Goal: Information Seeking & Learning: Learn about a topic

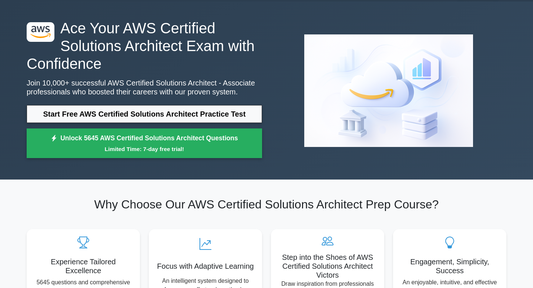
scroll to position [24, 0]
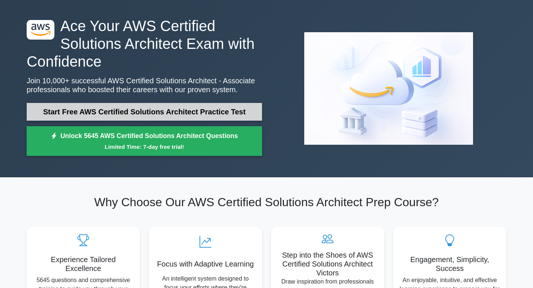
click at [130, 110] on link "Start Free AWS Certified Solutions Architect Practice Test" at bounding box center [144, 112] width 235 height 18
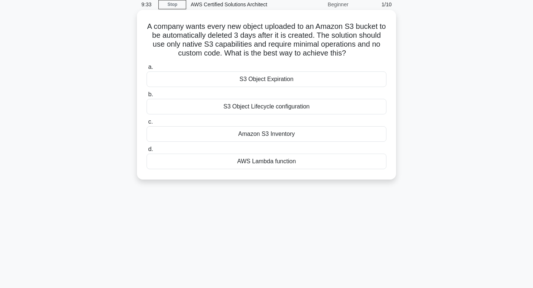
scroll to position [32, 0]
click at [253, 80] on div "S3 Object Expiration" at bounding box center [267, 79] width 240 height 16
click at [147, 69] on input "a. S3 Object Expiration" at bounding box center [147, 66] width 0 height 5
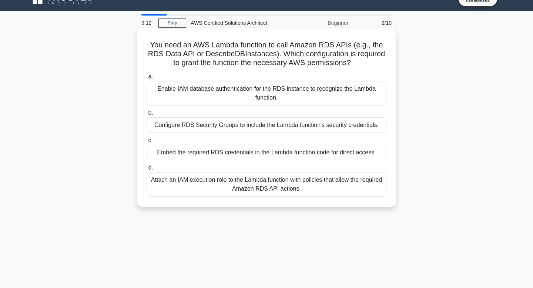
scroll to position [14, 0]
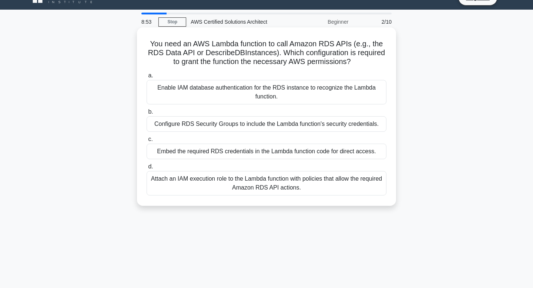
click at [231, 188] on div "Attach an IAM execution role to the Lambda function with policies that allow th…" at bounding box center [267, 183] width 240 height 24
click at [147, 169] on input "d. Attach an IAM execution role to the Lambda function with policies that allow…" at bounding box center [147, 166] width 0 height 5
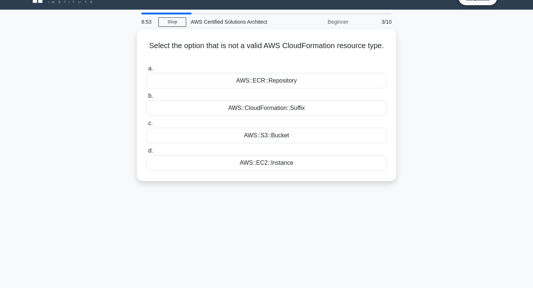
scroll to position [0, 0]
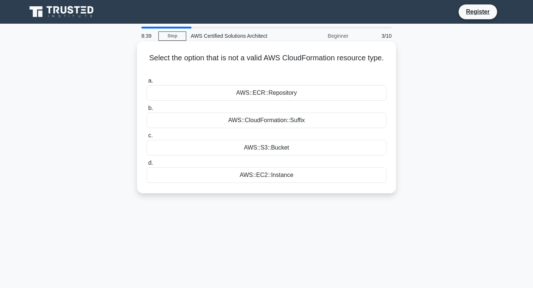
click at [260, 95] on div "AWS::ECR::Repository" at bounding box center [267, 93] width 240 height 16
click at [147, 83] on input "a. AWS::ECR::Repository" at bounding box center [147, 80] width 0 height 5
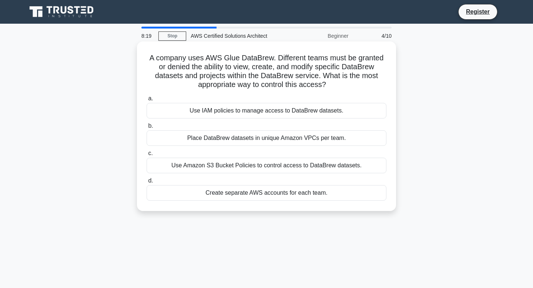
click at [226, 117] on div "Use IAM policies to manage access to DataBrew datasets." at bounding box center [267, 111] width 240 height 16
click at [147, 101] on input "a. Use IAM policies to manage access to DataBrew datasets." at bounding box center [147, 98] width 0 height 5
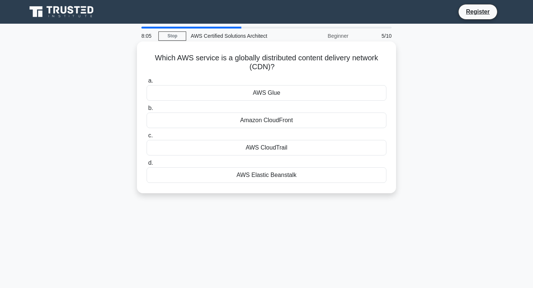
click at [244, 122] on div "Amazon CloudFront" at bounding box center [267, 120] width 240 height 16
click at [147, 111] on input "b. Amazon CloudFront" at bounding box center [147, 108] width 0 height 5
click at [257, 93] on div "AWS Cost Explorer" at bounding box center [267, 93] width 240 height 16
click at [147, 83] on input "a. AWS Cost Explorer" at bounding box center [147, 80] width 0 height 5
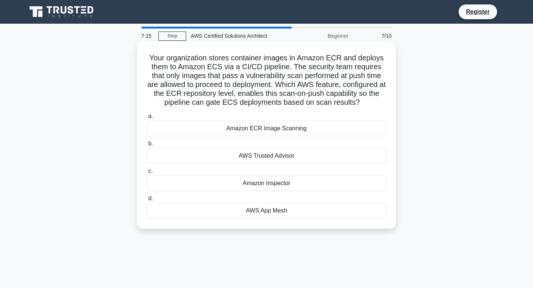
click at [243, 129] on div "Amazon ECR Image Scanning" at bounding box center [267, 129] width 240 height 16
click at [147, 119] on input "a. Amazon ECR Image Scanning" at bounding box center [147, 116] width 0 height 5
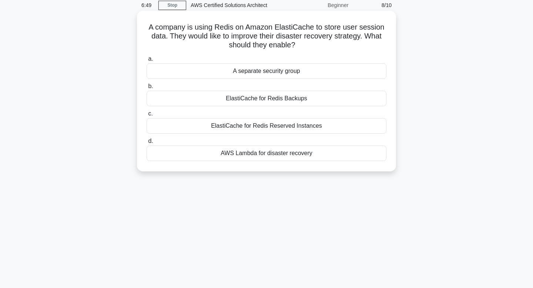
scroll to position [31, 0]
click at [269, 104] on div "ElastiCache for Redis Backups" at bounding box center [267, 98] width 240 height 16
click at [147, 88] on input "b. ElastiCache for Redis Backups" at bounding box center [147, 86] width 0 height 5
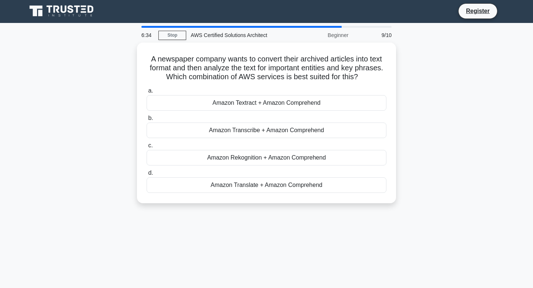
scroll to position [0, 0]
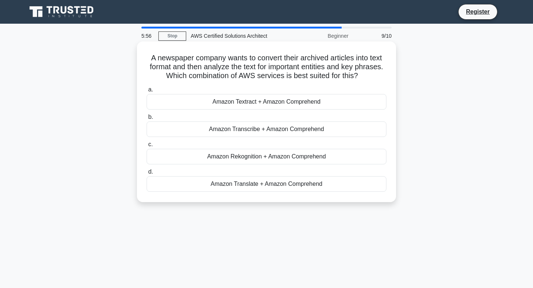
click at [239, 103] on div "Amazon Textract + Amazon Comprehend" at bounding box center [267, 102] width 240 height 16
click at [147, 92] on input "a. Amazon Textract + Amazon Comprehend" at bounding box center [147, 89] width 0 height 5
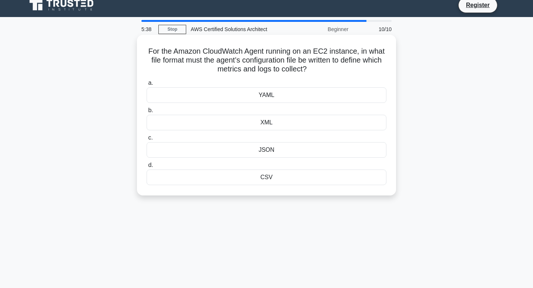
scroll to position [7, 0]
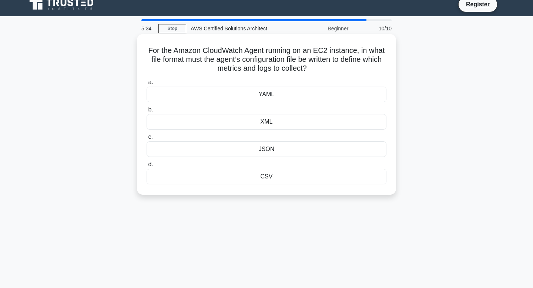
click at [264, 152] on div "JSON" at bounding box center [267, 149] width 240 height 16
click at [147, 140] on input "c. JSON" at bounding box center [147, 137] width 0 height 5
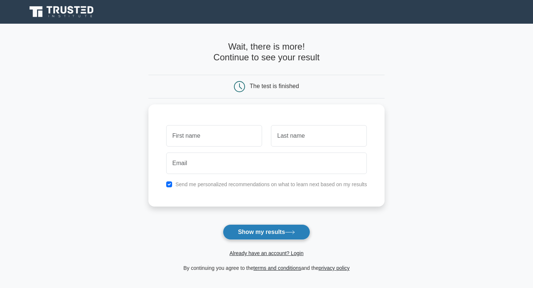
click at [249, 232] on button "Show my results" at bounding box center [266, 232] width 87 height 16
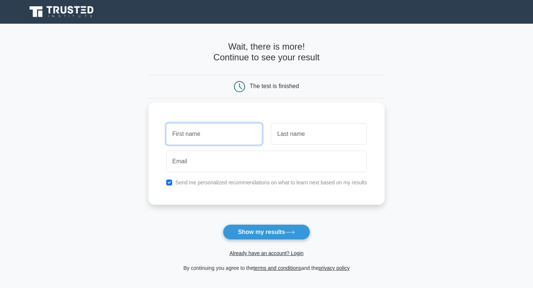
click at [205, 138] on input "text" at bounding box center [214, 133] width 96 height 21
click at [203, 137] on input "SwamiReddy" at bounding box center [214, 133] width 96 height 21
drag, startPoint x: 215, startPoint y: 132, endPoint x: 161, endPoint y: 132, distance: 54.8
click at [161, 132] on div "SwamiReddy Send me personalized recommendations on what to learn next based on …" at bounding box center [266, 154] width 236 height 102
type input "Vanitha"
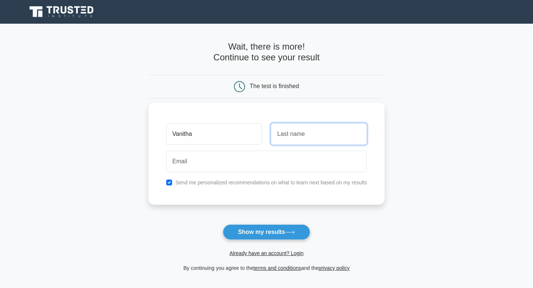
click at [283, 132] on input "text" at bounding box center [319, 133] width 96 height 21
type input "Vanga"
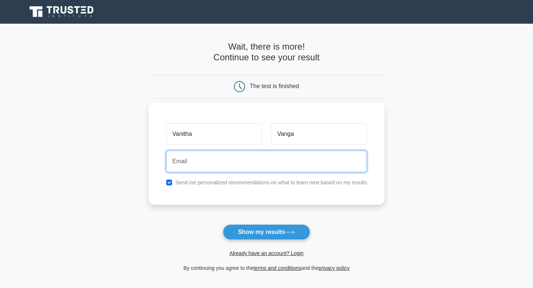
click at [211, 154] on input "email" at bounding box center [266, 161] width 201 height 21
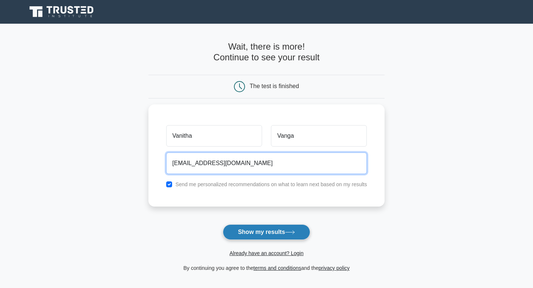
type input "nitha.vanga@gmail.com"
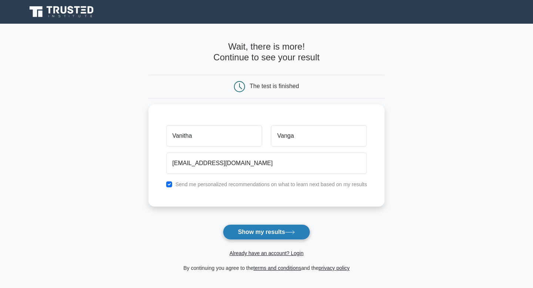
click at [259, 232] on button "Show my results" at bounding box center [266, 232] width 87 height 16
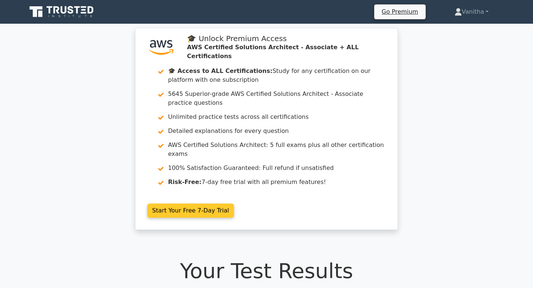
click at [185, 204] on link "Start Your Free 7-Day Trial" at bounding box center [190, 211] width 87 height 14
click at [184, 204] on link "Start Your Free 7-Day Trial" at bounding box center [190, 211] width 87 height 14
click at [190, 204] on link "Start Your Free 7-Day Trial" at bounding box center [190, 211] width 87 height 14
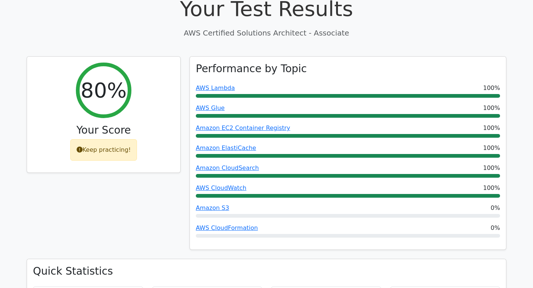
scroll to position [263, 0]
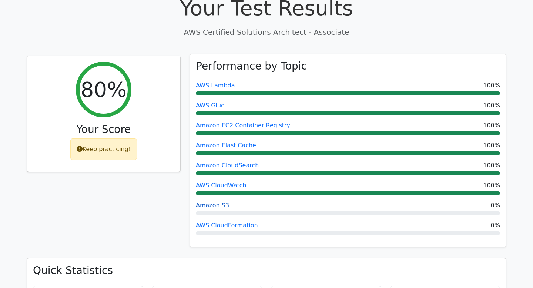
click at [216, 202] on link "Amazon S3" at bounding box center [212, 205] width 33 height 7
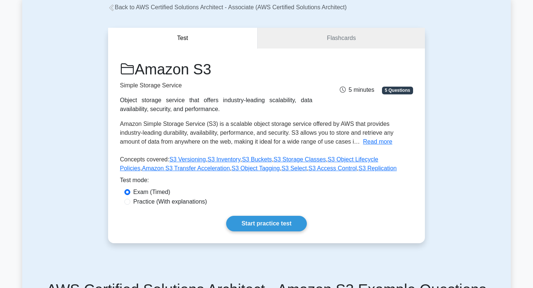
scroll to position [45, 0]
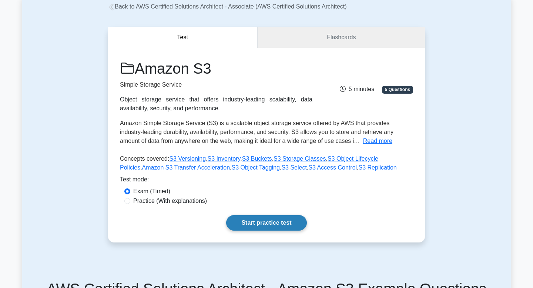
click at [251, 222] on link "Start practice test" at bounding box center [266, 223] width 80 height 16
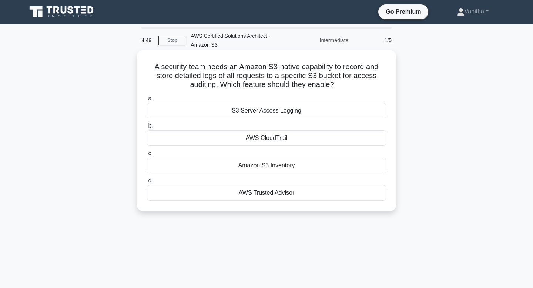
scroll to position [1, 0]
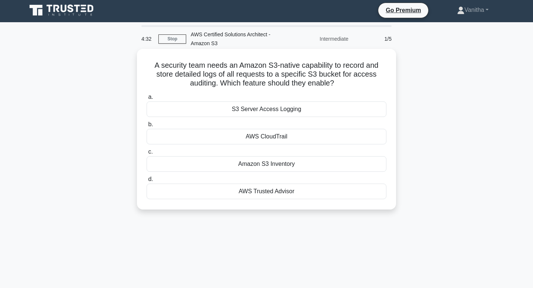
drag, startPoint x: 155, startPoint y: 65, endPoint x: 337, endPoint y: 83, distance: 182.6
click at [337, 83] on h5 "A security team needs an Amazon S3-native capability to record and store detail…" at bounding box center [266, 74] width 241 height 27
copy h5 "A security team needs an Amazon S3-native capability to record and store detail…"
click at [256, 115] on div "S3 Server Access Logging" at bounding box center [267, 109] width 240 height 16
click at [147, 100] on input "a. S3 Server Access Logging" at bounding box center [147, 97] width 0 height 5
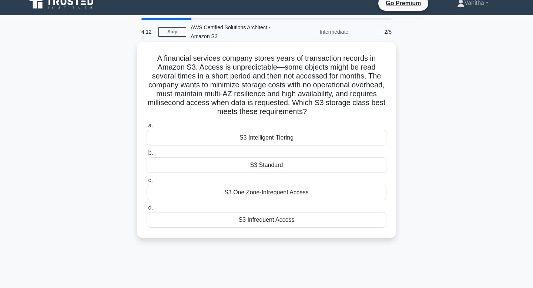
scroll to position [12, 0]
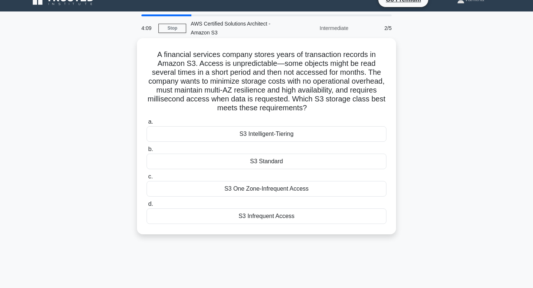
drag, startPoint x: 159, startPoint y: 53, endPoint x: 298, endPoint y: 108, distance: 149.3
click at [298, 108] on h5 "A financial services company stores years of transaction records in Amazon S3. …" at bounding box center [266, 81] width 241 height 63
copy h5 "A financial services company stores years of transaction records in Amazon S3. …"
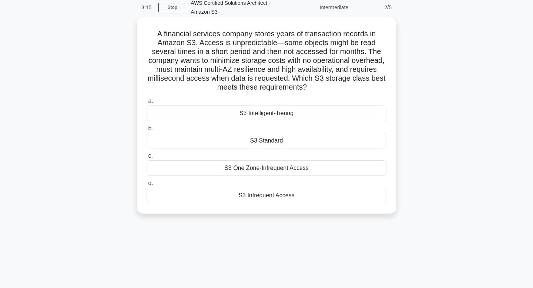
scroll to position [34, 0]
click at [280, 113] on div "S3 Intelligent-Tiering" at bounding box center [267, 113] width 240 height 16
click at [147, 103] on input "a. S3 Intelligent-Tiering" at bounding box center [147, 100] width 0 height 5
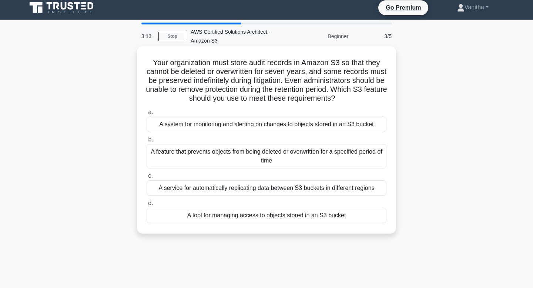
scroll to position [0, 0]
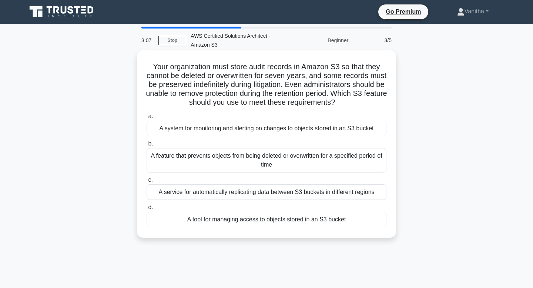
drag, startPoint x: 152, startPoint y: 68, endPoint x: 350, endPoint y: 100, distance: 201.3
click at [350, 100] on h5 "Your organization must store audit records in Amazon S3 so that they cannot be …" at bounding box center [266, 84] width 241 height 45
copy h5 "Your organization must store audit records in Amazon S3 so that they cannot be …"
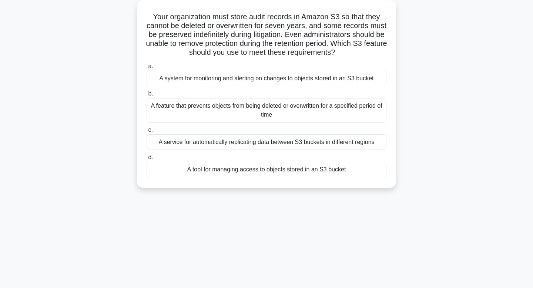
scroll to position [51, 0]
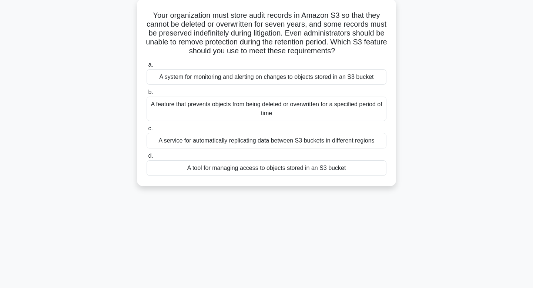
click at [321, 111] on div "A feature that prevents objects from being deleted or overwritten for a specifi…" at bounding box center [267, 109] width 240 height 24
click at [147, 95] on input "b. A feature that prevents objects from being deleted or overwritten for a spec…" at bounding box center [147, 92] width 0 height 5
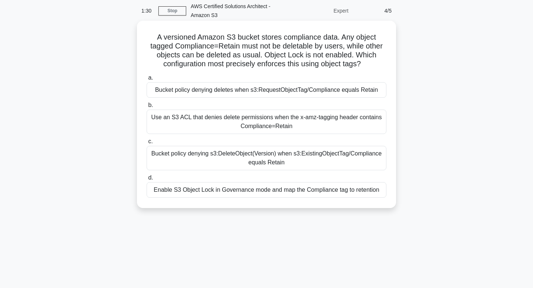
scroll to position [37, 0]
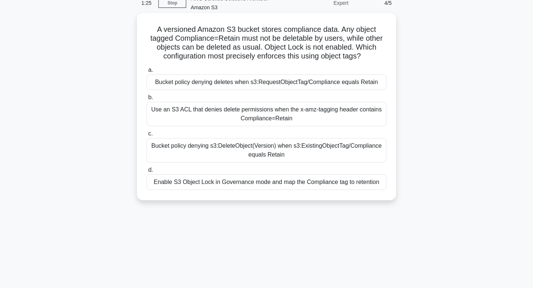
drag, startPoint x: 364, startPoint y: 61, endPoint x: 155, endPoint y: 29, distance: 210.8
click at [155, 29] on h5 "A versioned Amazon S3 bucket stores compliance data. Any object tagged Complian…" at bounding box center [266, 43] width 241 height 36
copy h5 "A versioned Amazon S3 bucket stores compliance data. Any object tagged Complian…"
click at [260, 87] on div "Bucket policy denying deletes when s3:RequestObjectTag/Compliance equals Retain" at bounding box center [267, 82] width 240 height 16
click at [147, 73] on input "a. Bucket policy denying deletes when s3:RequestObjectTag/Compliance equals Ret…" at bounding box center [147, 70] width 0 height 5
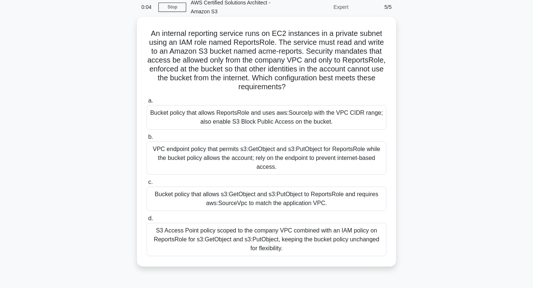
scroll to position [36, 0]
